Goal: Transaction & Acquisition: Obtain resource

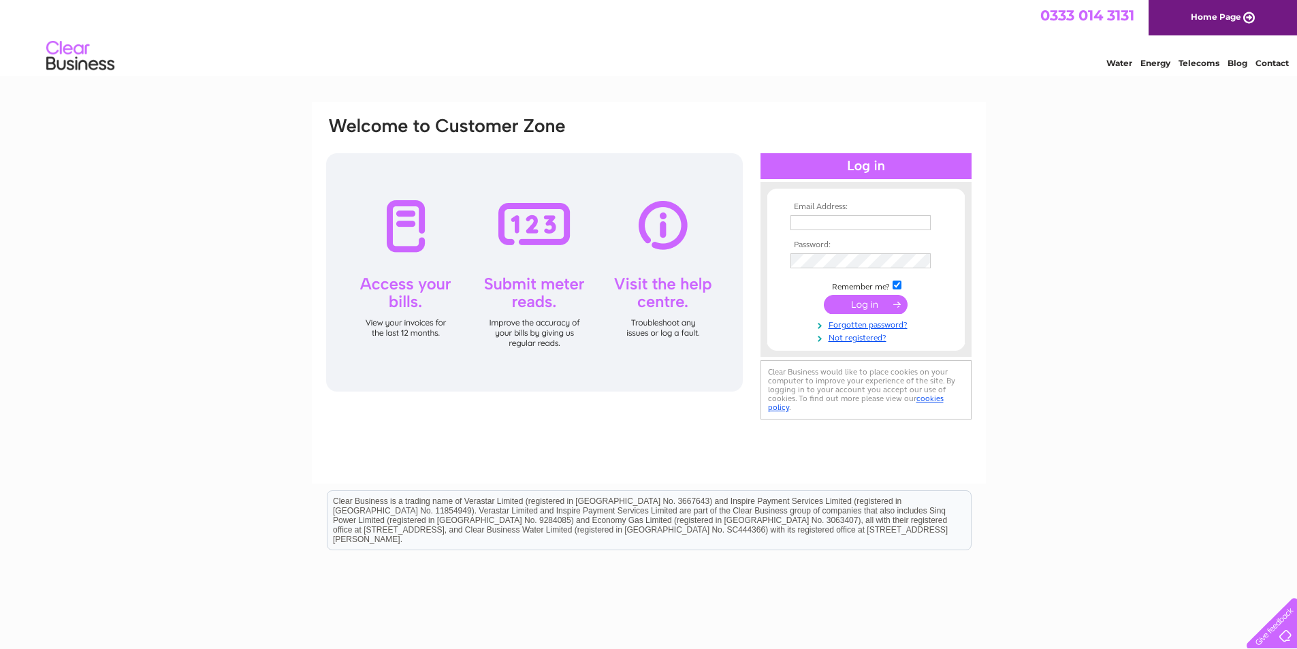
type input "RECEPTION@BALHOUSIEDENTAL.CO.UK"
click at [873, 304] on input "submit" at bounding box center [866, 304] width 84 height 19
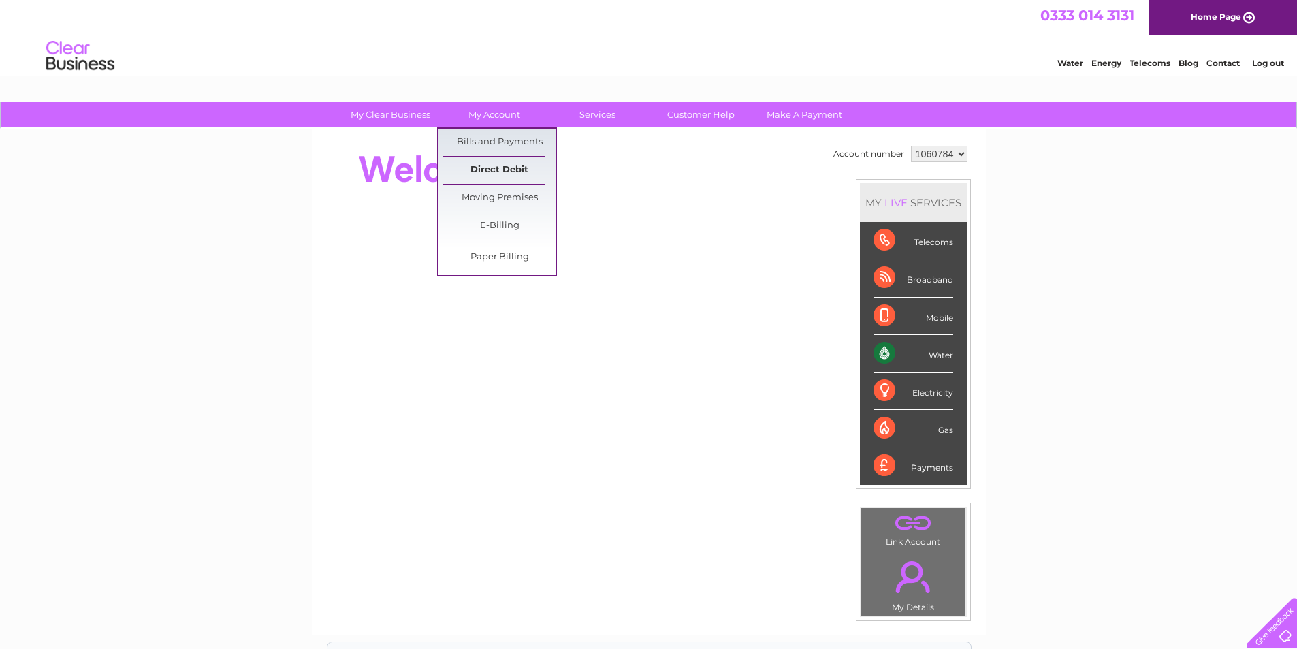
click at [512, 173] on link "Direct Debit" at bounding box center [499, 170] width 112 height 27
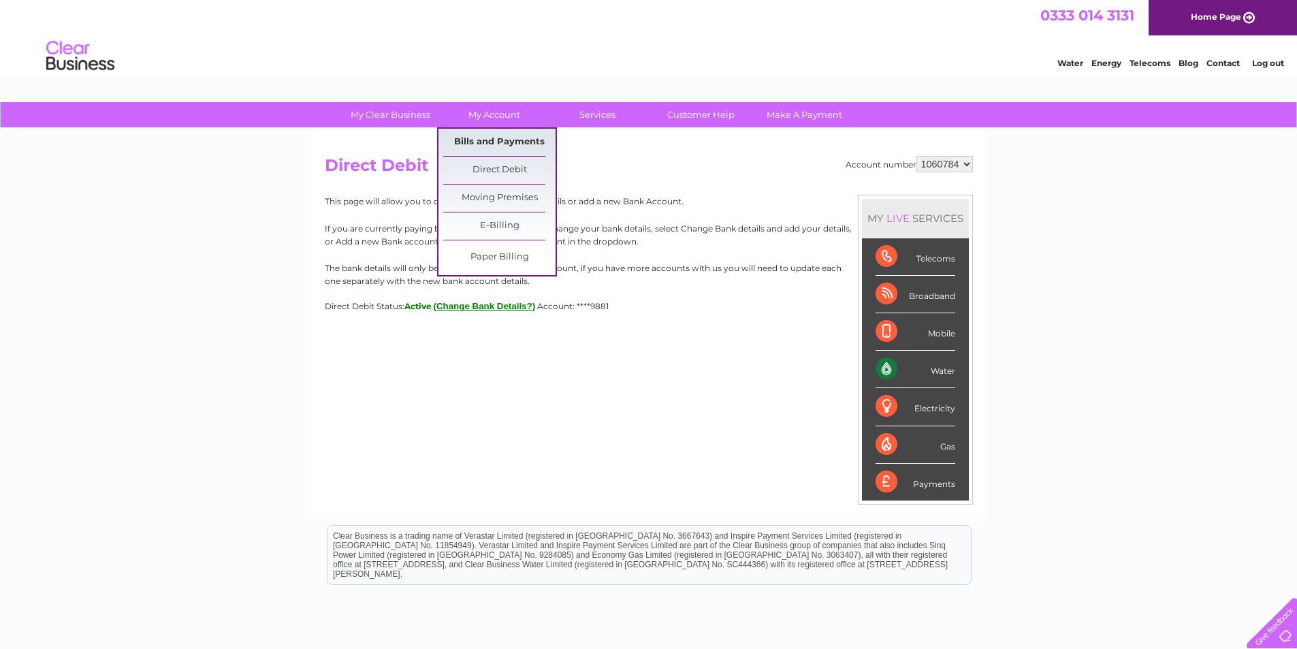
click at [500, 139] on link "Bills and Payments" at bounding box center [499, 142] width 112 height 27
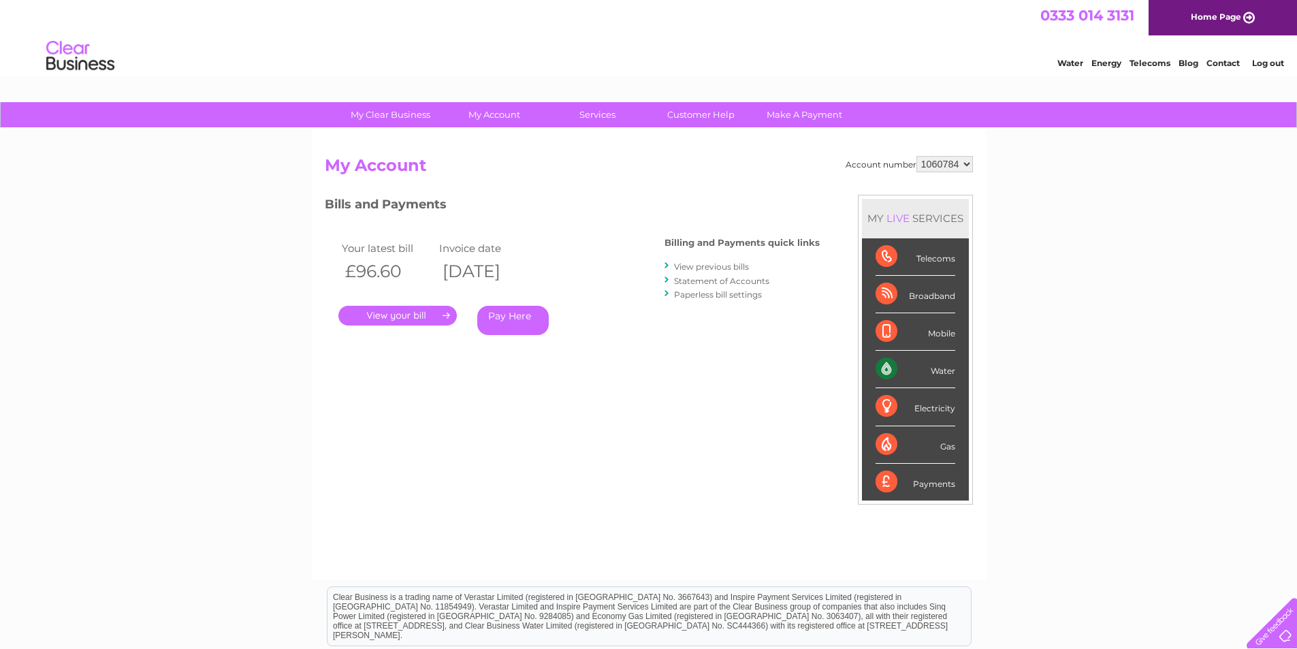
click at [716, 268] on link "View previous bills" at bounding box center [711, 266] width 75 height 10
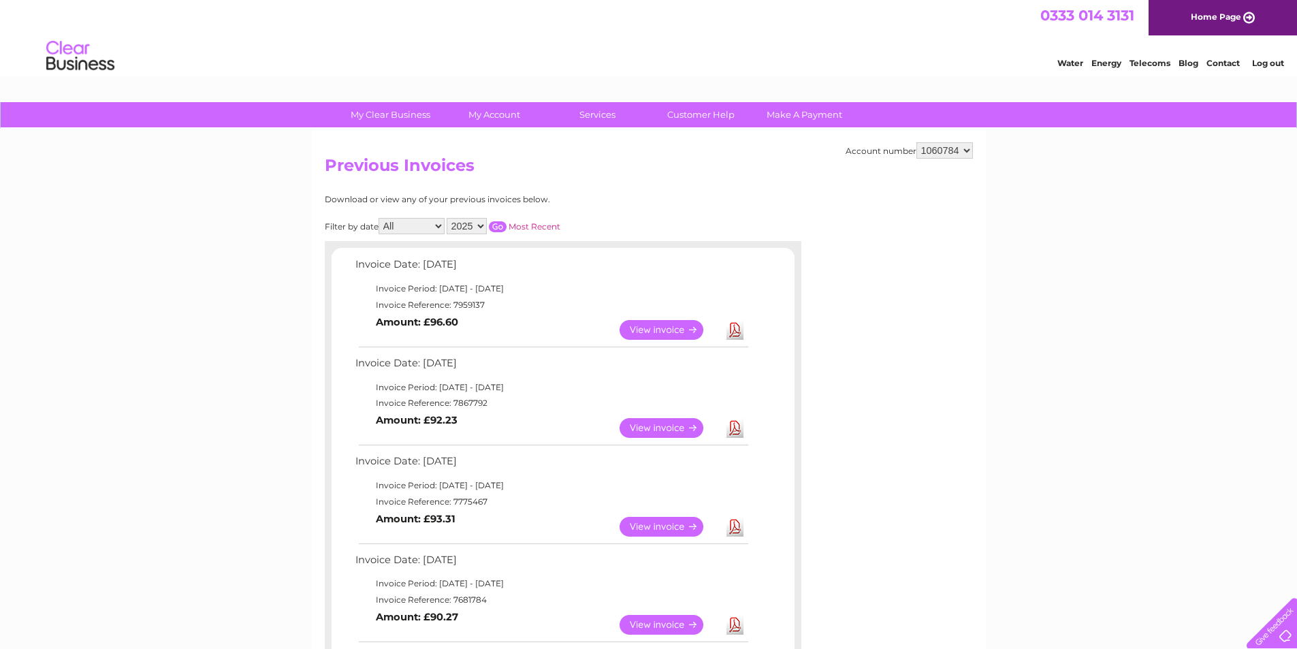
click at [681, 328] on link "View" at bounding box center [669, 330] width 100 height 20
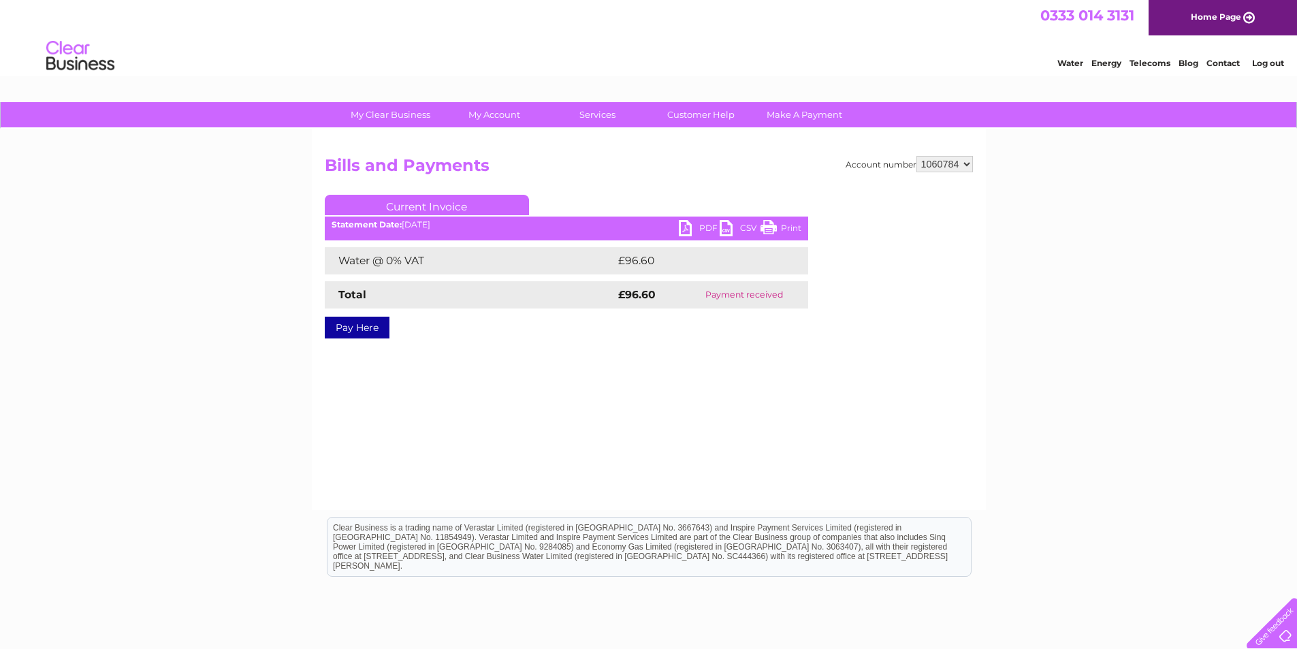
click at [699, 223] on link "PDF" at bounding box center [699, 230] width 41 height 20
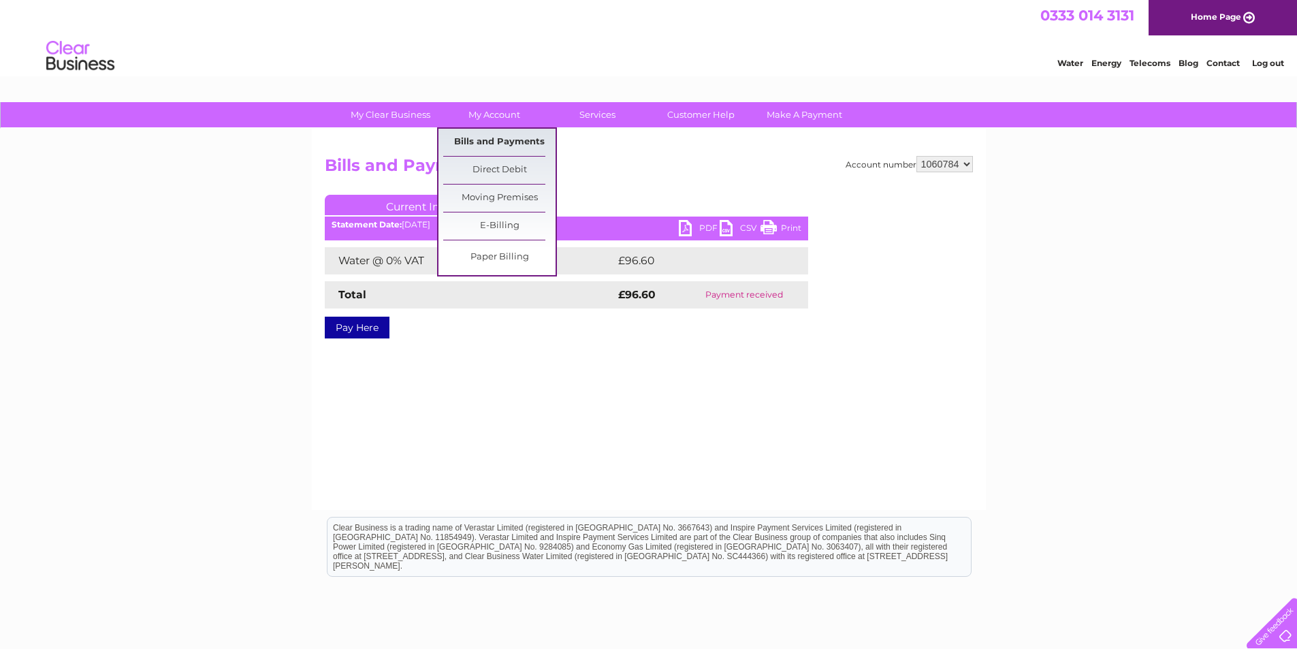
click at [512, 142] on link "Bills and Payments" at bounding box center [499, 142] width 112 height 27
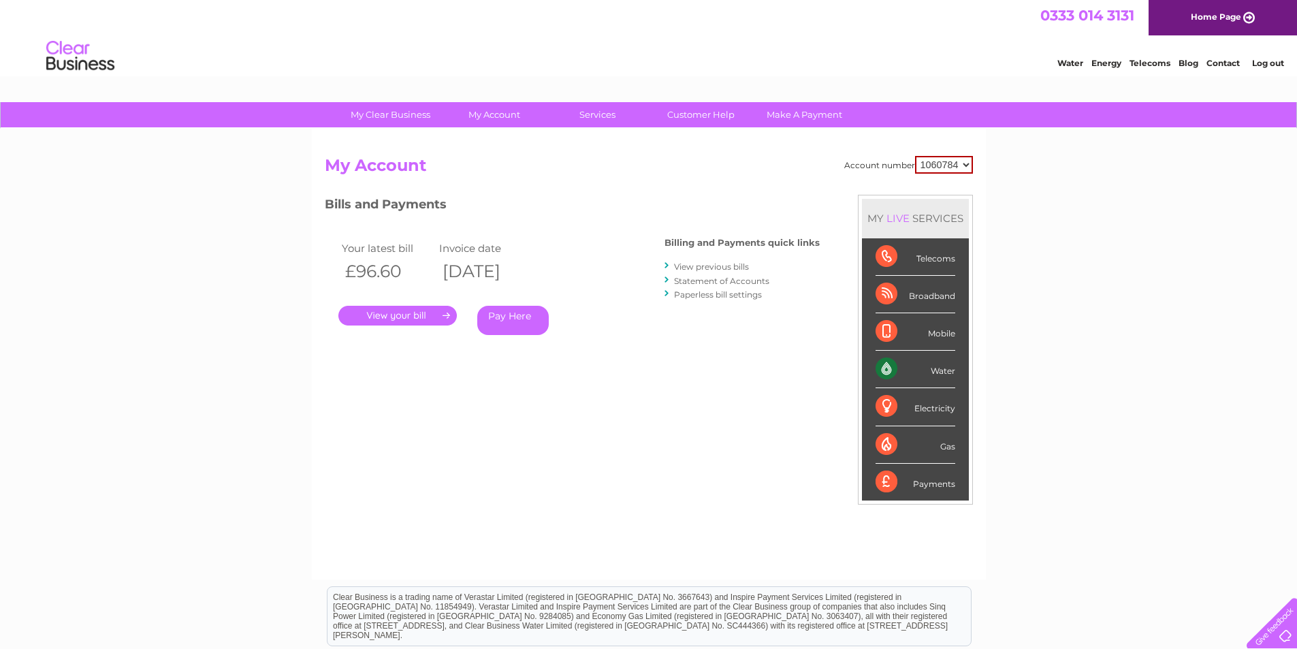
click at [707, 267] on link "View previous bills" at bounding box center [711, 266] width 75 height 10
